Goal: Information Seeking & Learning: Learn about a topic

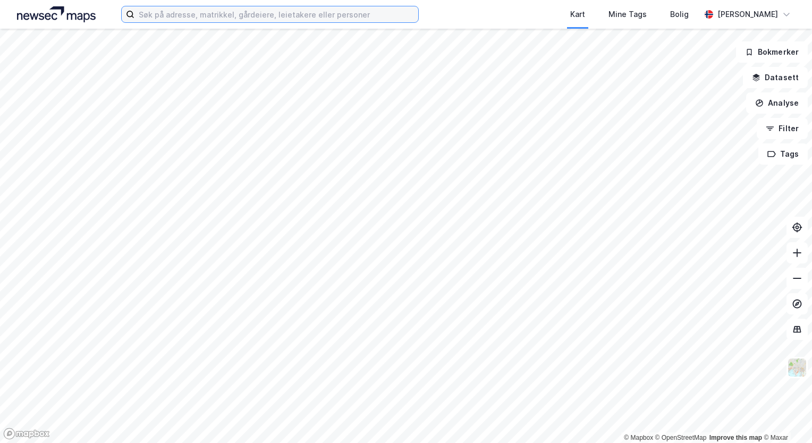
click at [208, 15] on input at bounding box center [276, 14] width 284 height 16
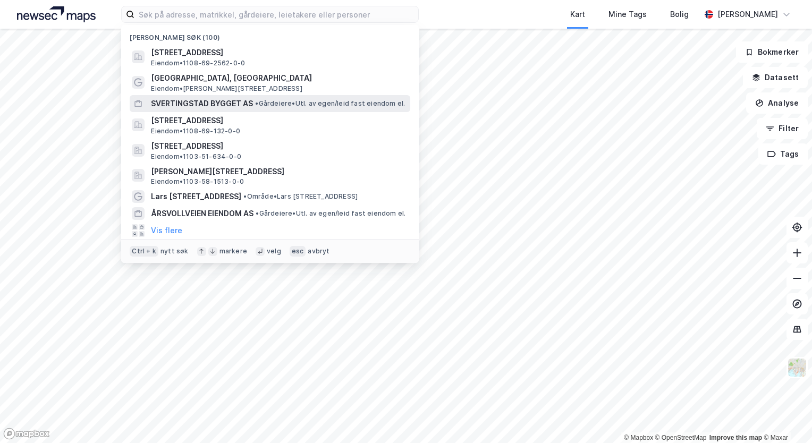
click at [212, 97] on span "SVERTINGSTAD BYGGET AS" at bounding box center [202, 103] width 102 height 13
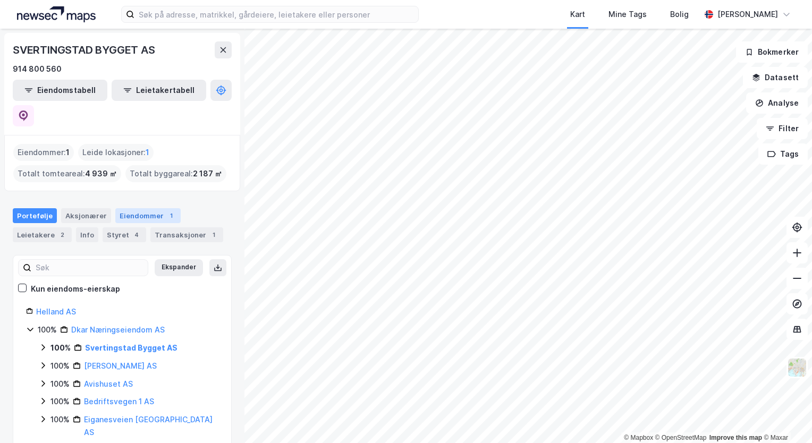
click at [142, 208] on div "Eiendommer 1" at bounding box center [147, 215] width 65 height 15
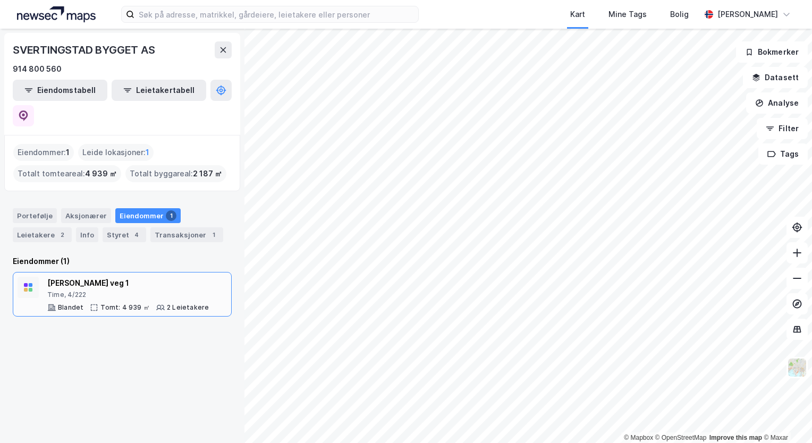
click at [98, 277] on div "[PERSON_NAME] veg 1" at bounding box center [128, 283] width 162 height 13
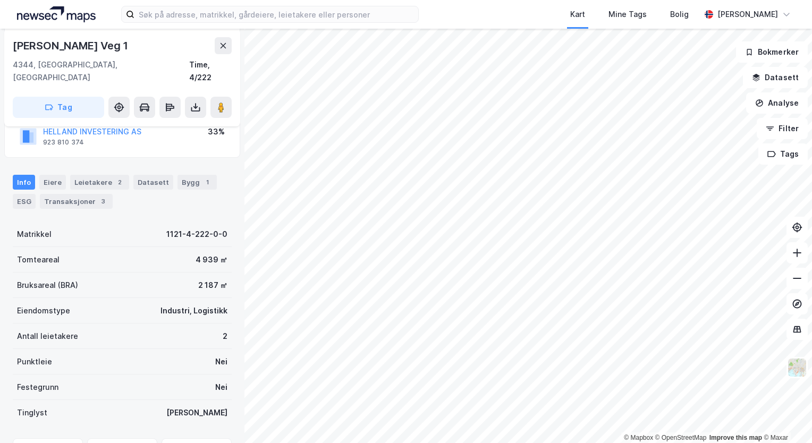
scroll to position [106, 0]
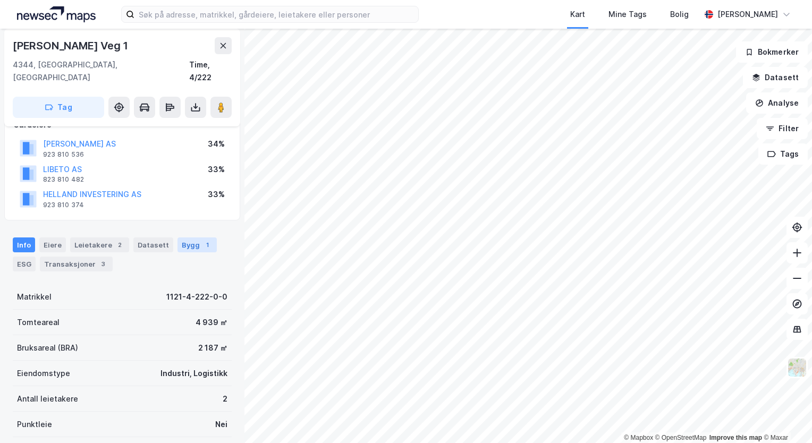
click at [185, 238] on div "Bygg 1" at bounding box center [197, 245] width 39 height 15
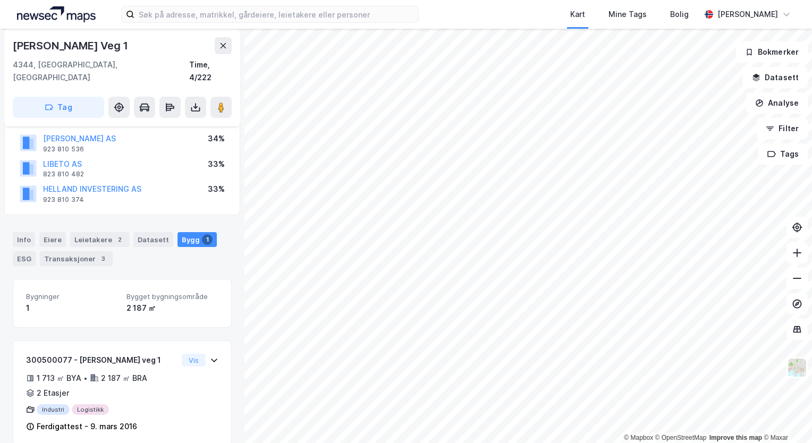
scroll to position [114, 0]
